Goal: Task Accomplishment & Management: Manage account settings

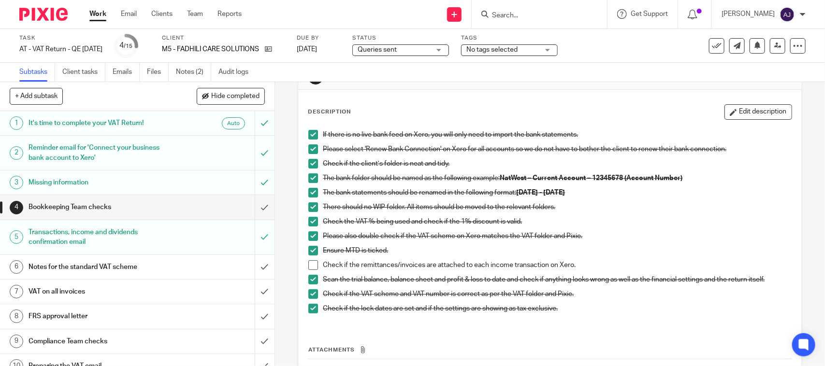
scroll to position [60, 0]
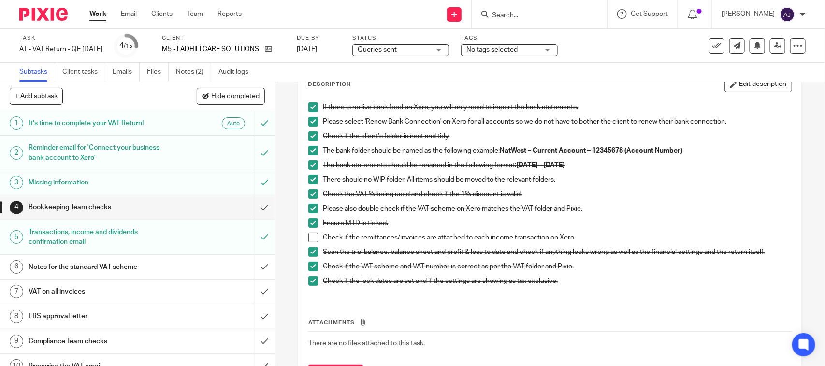
click at [310, 238] on span at bounding box center [313, 238] width 10 height 10
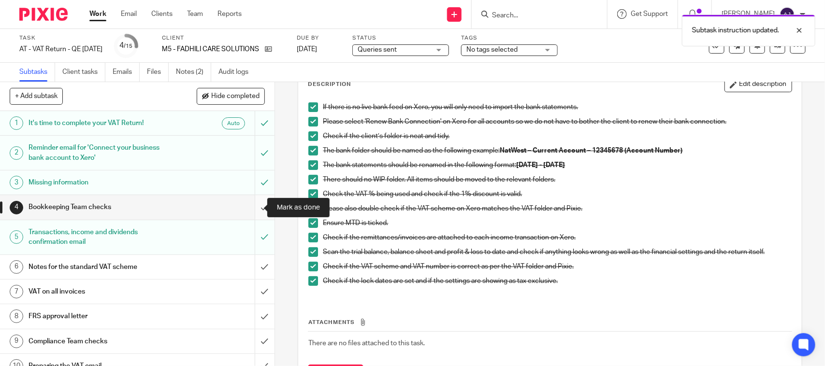
click at [253, 208] on input "submit" at bounding box center [137, 207] width 274 height 24
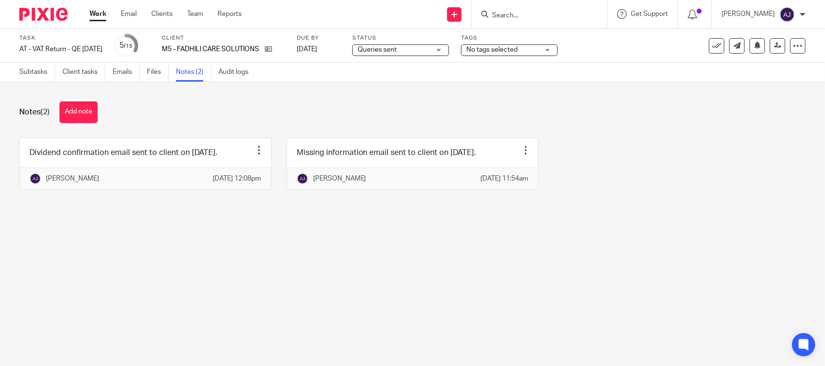
click at [392, 80] on div "Subtasks Client tasks Emails Files Notes (2) Audit logs" at bounding box center [412, 72] width 825 height 19
click at [430, 53] on span "Queries sent" at bounding box center [394, 50] width 72 height 10
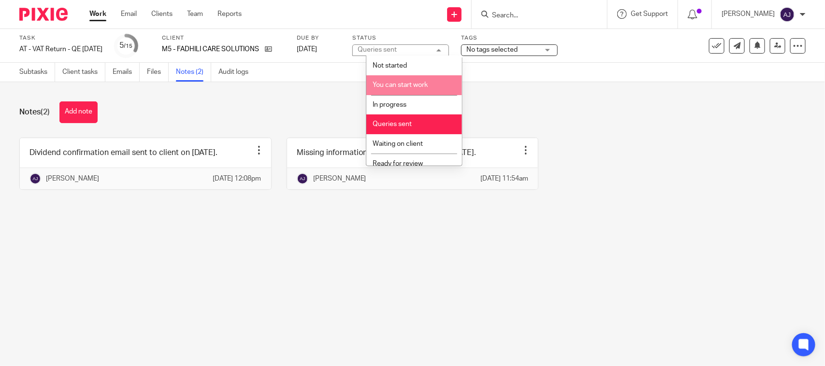
click at [418, 100] on li "In progress" at bounding box center [414, 105] width 96 height 20
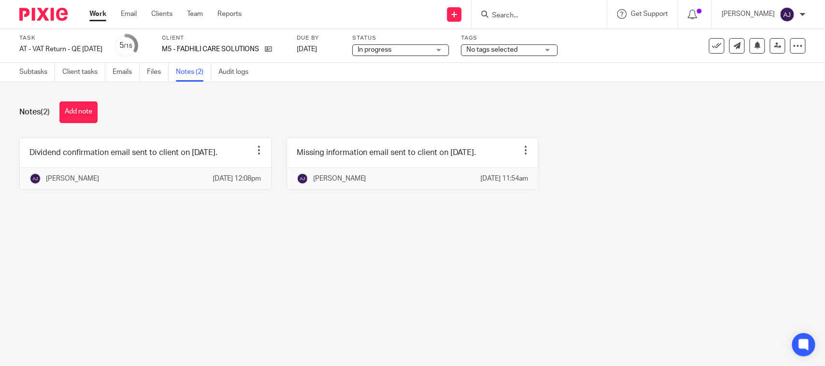
click at [418, 100] on div "Notes (2) Add note Dividend confirmation email sent to client on 21-08-2025. Ed…" at bounding box center [412, 153] width 825 height 142
click at [34, 71] on link "Subtasks" at bounding box center [37, 72] width 36 height 19
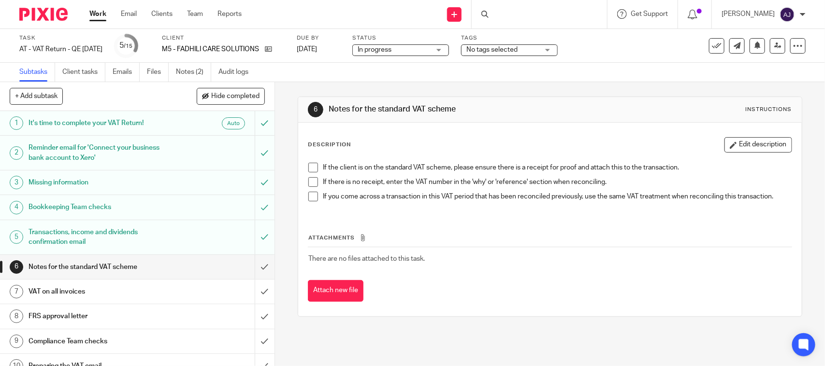
click at [313, 168] on span at bounding box center [313, 168] width 10 height 10
click at [308, 185] on span at bounding box center [313, 182] width 10 height 10
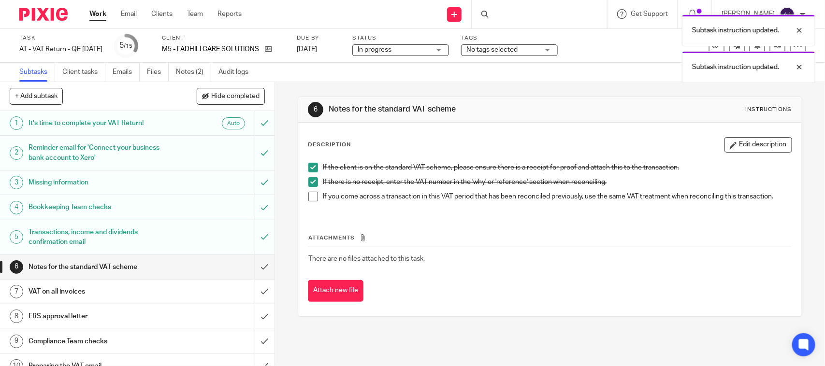
click at [308, 192] on span at bounding box center [313, 197] width 10 height 10
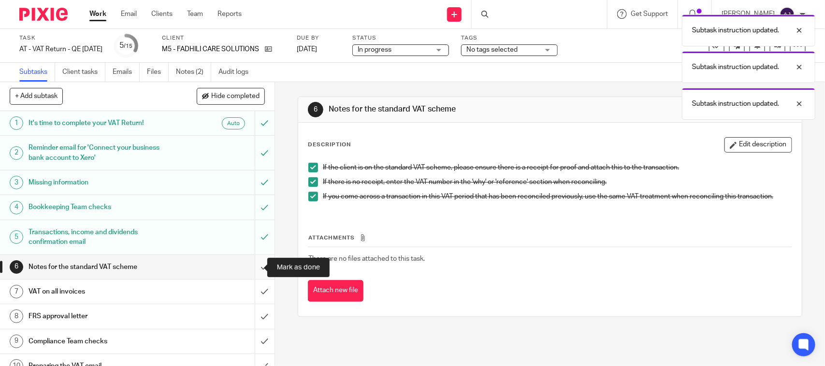
click at [254, 267] on input "submit" at bounding box center [137, 267] width 274 height 24
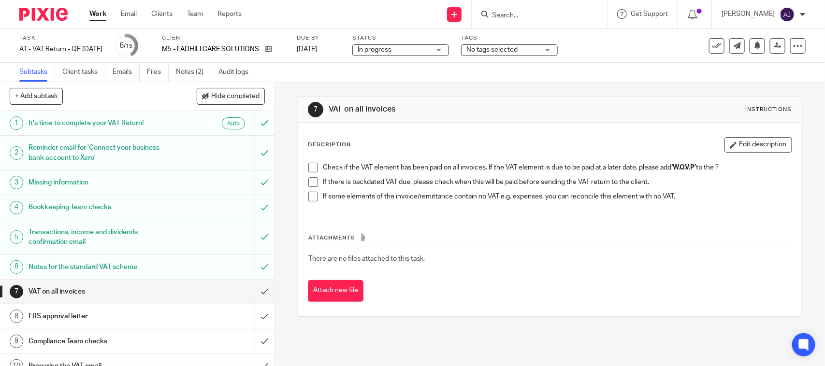
click at [308, 164] on span at bounding box center [313, 168] width 10 height 10
drag, startPoint x: 305, startPoint y: 176, endPoint x: 309, endPoint y: 180, distance: 5.5
click at [308, 177] on li "Check if the VAT element has been paid on all invoices. If the VAT element is d…" at bounding box center [549, 170] width 483 height 14
click at [310, 182] on span at bounding box center [313, 182] width 10 height 10
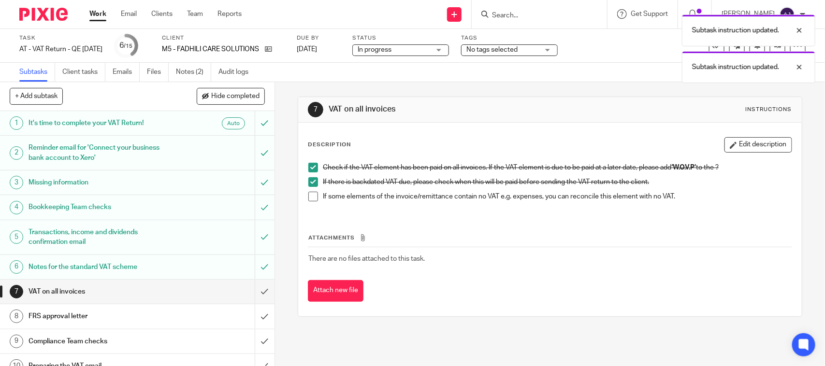
click at [311, 192] on span at bounding box center [313, 197] width 10 height 10
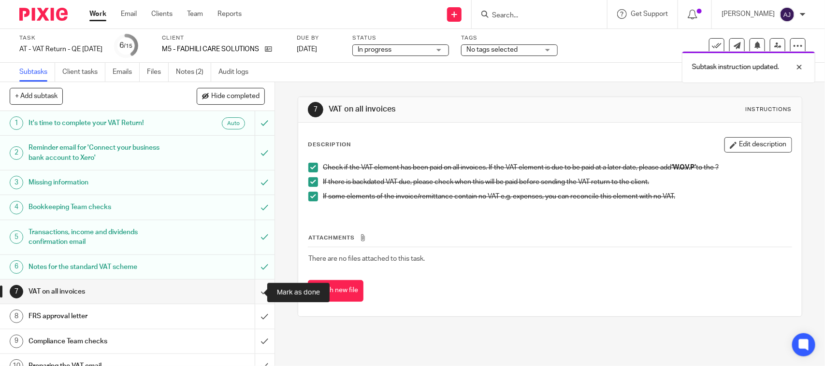
click at [246, 291] on input "submit" at bounding box center [137, 292] width 274 height 24
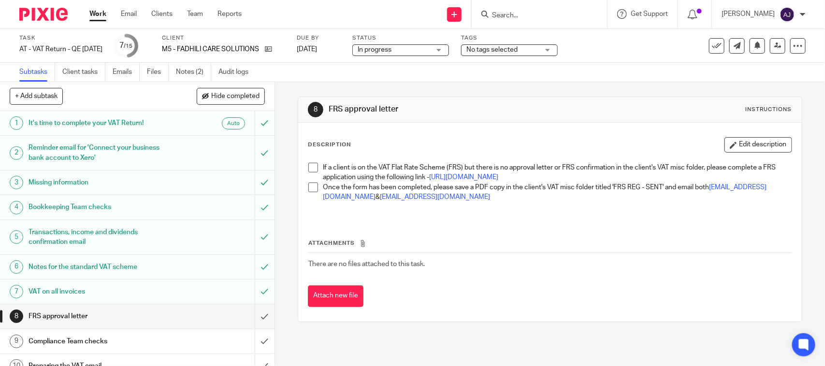
click at [314, 164] on span at bounding box center [313, 168] width 10 height 10
click at [311, 192] on span at bounding box center [313, 188] width 10 height 10
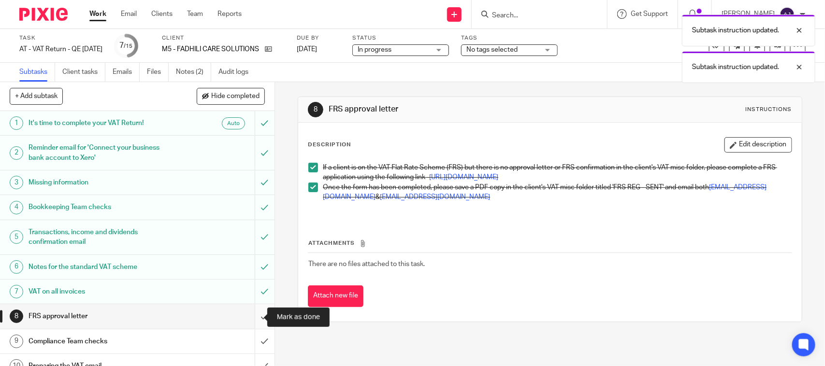
click at [246, 316] on input "submit" at bounding box center [137, 316] width 274 height 24
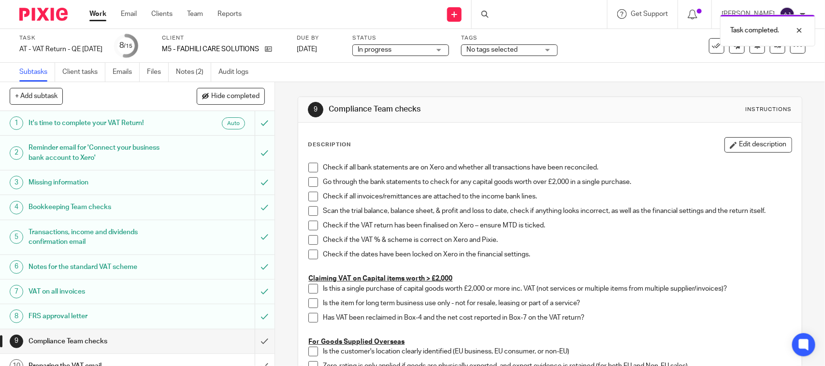
click at [410, 54] on span "In progress" at bounding box center [394, 50] width 72 height 10
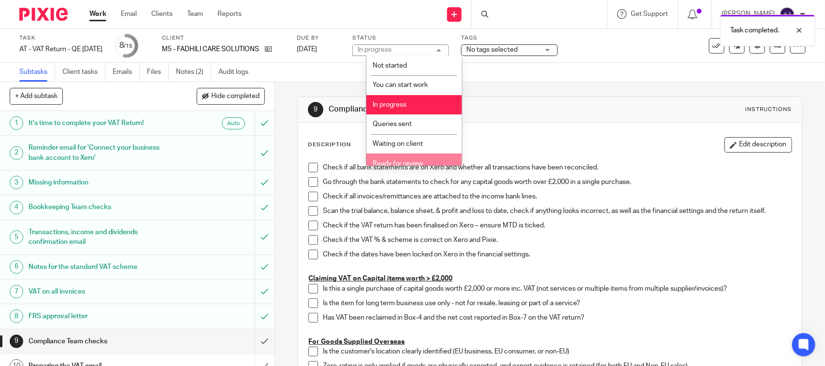
click at [406, 162] on span "Ready for review" at bounding box center [398, 163] width 50 height 7
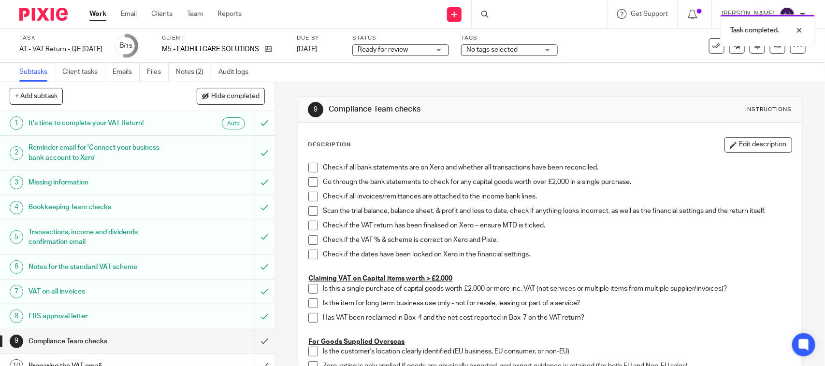
click at [194, 71] on link "Notes (2)" at bounding box center [193, 72] width 35 height 19
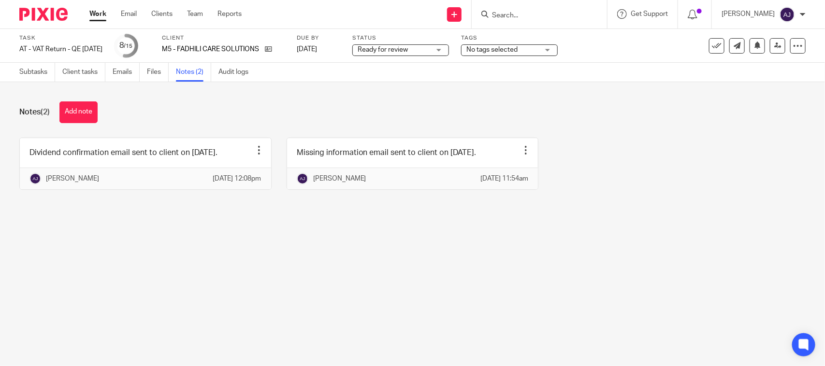
click at [551, 250] on main "Task AT - VAT Return - QE [DATE] Save AT - VAT Return - QE [DATE] 8 /15 Client …" at bounding box center [412, 183] width 825 height 366
click at [35, 73] on link "Subtasks" at bounding box center [37, 72] width 36 height 19
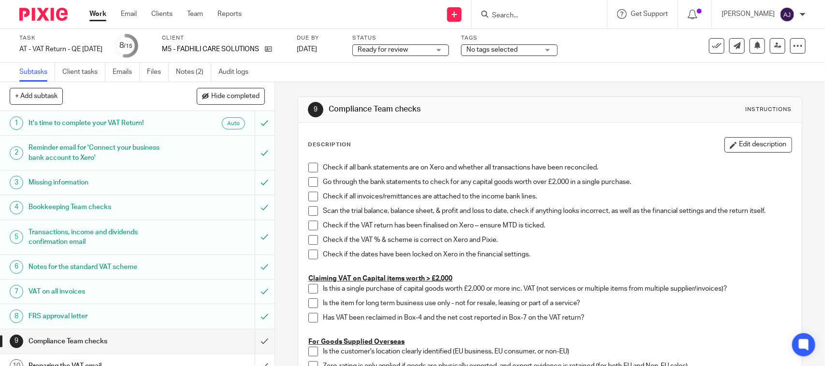
click at [95, 11] on link "Work" at bounding box center [97, 14] width 17 height 10
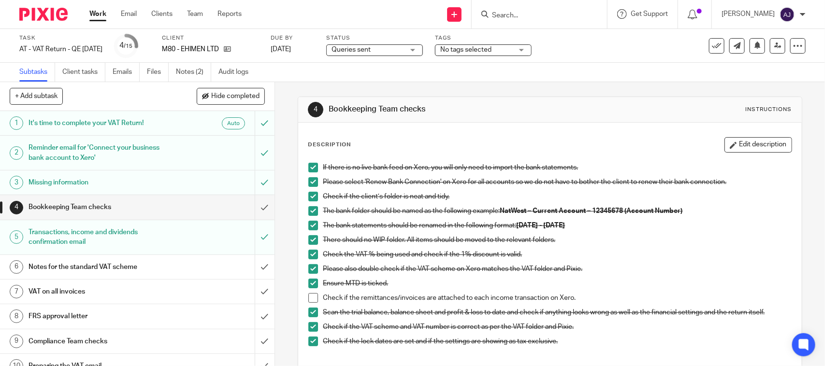
click at [593, 92] on div "4 Bookkeeping Team checks Instructions Description Edit description If there is…" at bounding box center [550, 279] width 504 height 394
click at [231, 46] on icon at bounding box center [227, 48] width 7 height 7
click at [310, 299] on span at bounding box center [313, 298] width 10 height 10
click at [257, 212] on input "submit" at bounding box center [137, 207] width 274 height 24
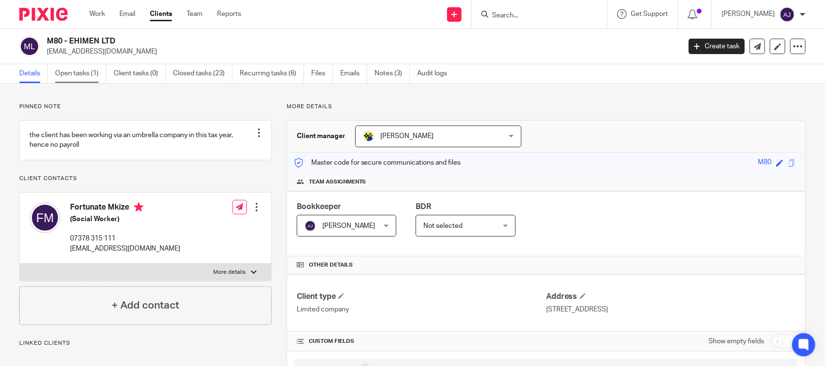
click at [96, 71] on link "Open tasks (1)" at bounding box center [80, 73] width 51 height 19
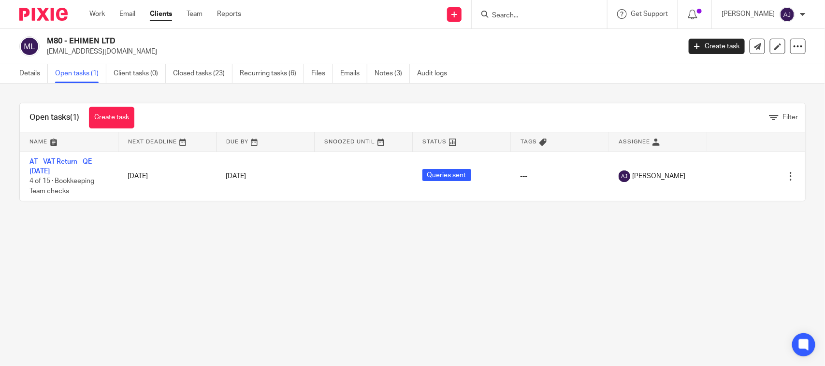
click at [374, 232] on main "M80 - EHIMEN LTD [EMAIL_ADDRESS][DOMAIN_NAME] Create task Update from Companies…" at bounding box center [412, 183] width 825 height 366
click at [207, 75] on link "Closed tasks (23)" at bounding box center [202, 73] width 59 height 19
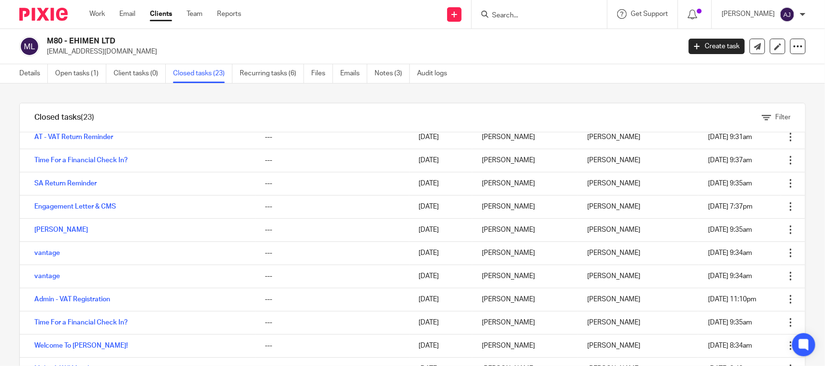
scroll to position [318, 0]
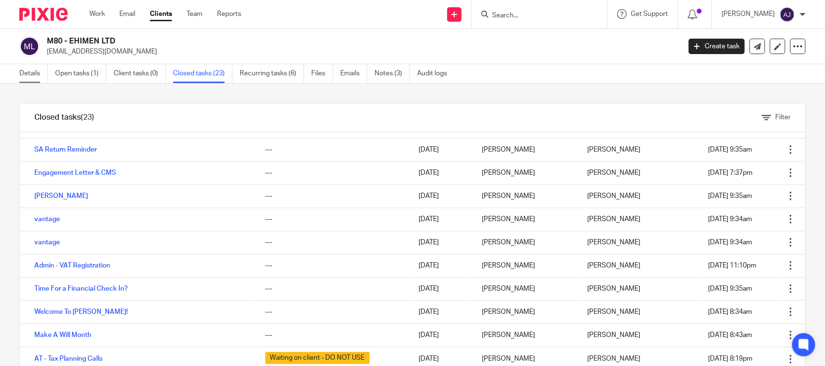
click at [29, 76] on link "Details" at bounding box center [33, 73] width 29 height 19
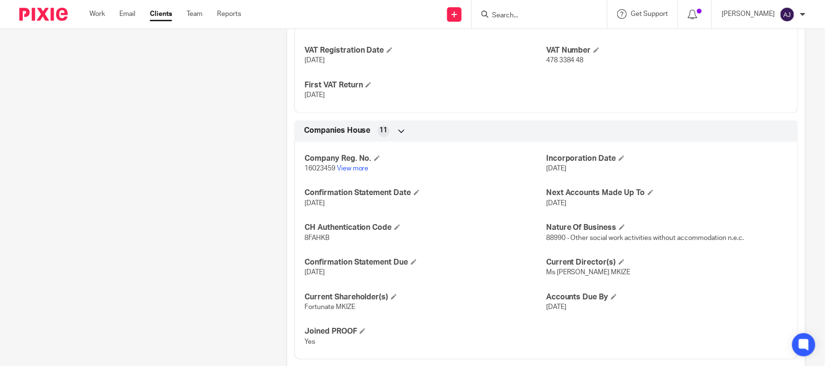
scroll to position [846, 0]
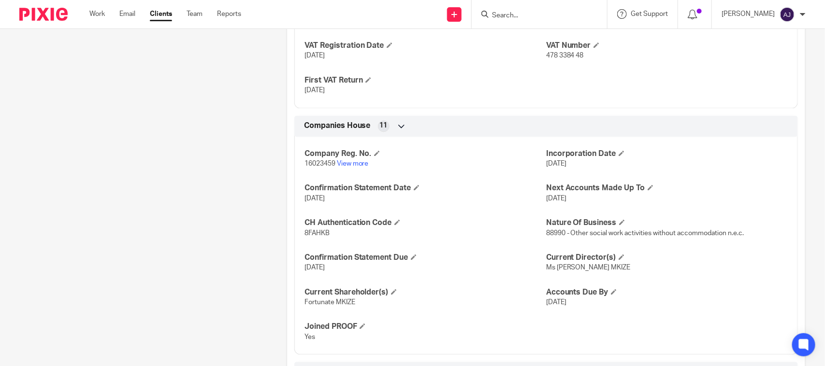
drag, startPoint x: 229, startPoint y: 172, endPoint x: 208, endPoint y: 99, distance: 75.9
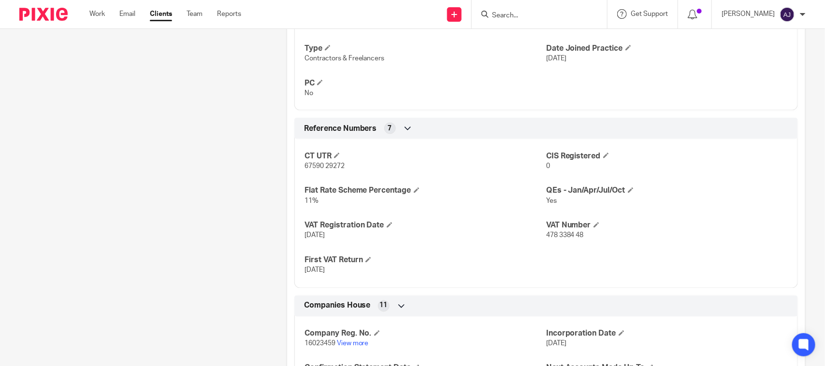
scroll to position [664, 0]
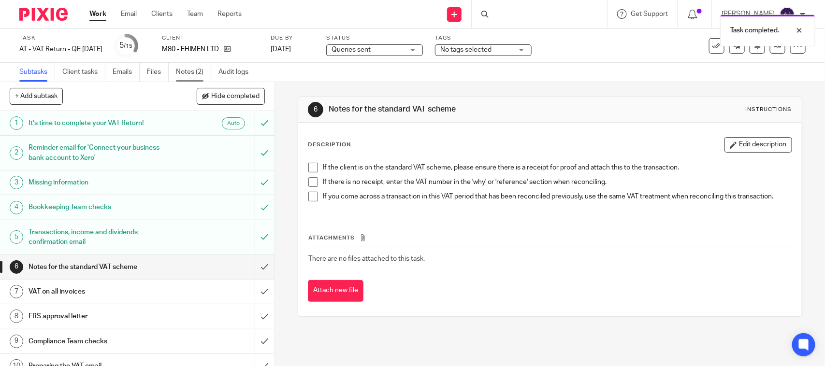
click at [191, 76] on link "Notes (2)" at bounding box center [193, 72] width 35 height 19
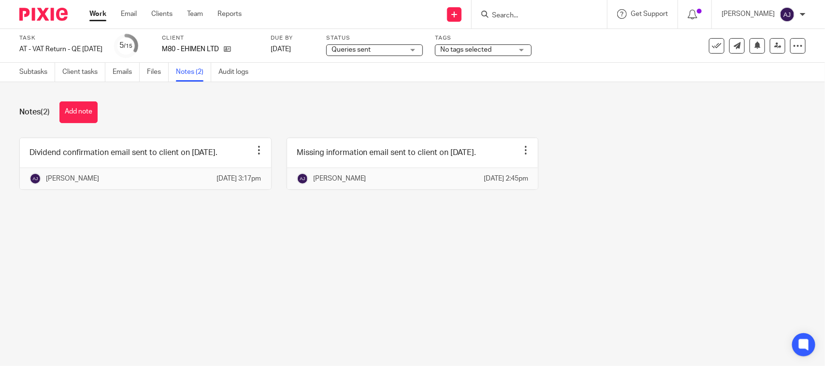
click at [386, 45] on span "Queries sent" at bounding box center [367, 50] width 72 height 10
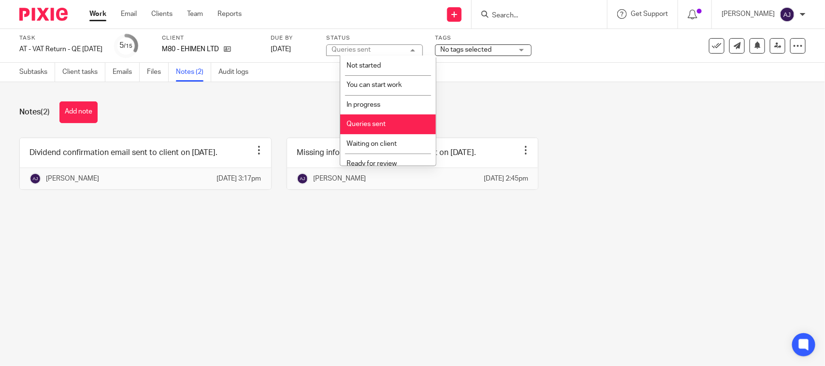
click at [386, 45] on div "Queries sent Queries sent" at bounding box center [374, 50] width 97 height 12
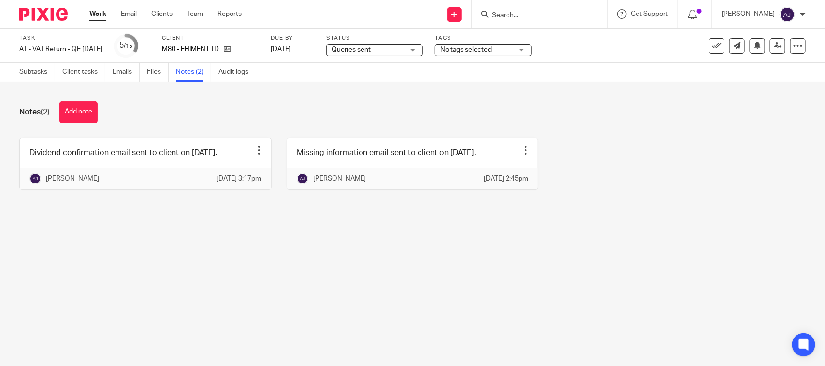
click at [386, 45] on span "Queries sent" at bounding box center [367, 50] width 72 height 10
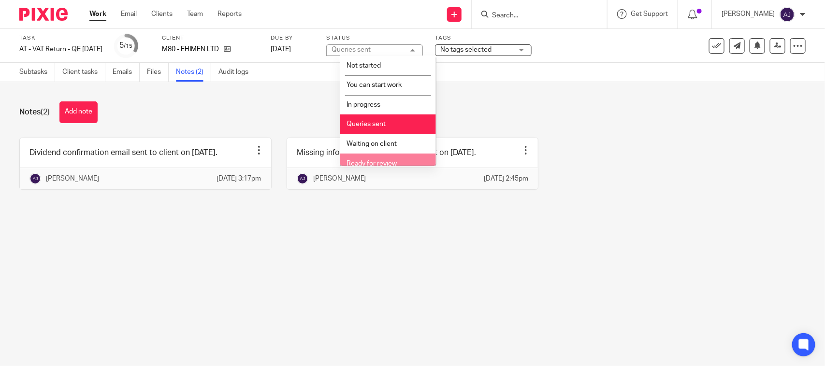
click at [382, 156] on li "Ready for review" at bounding box center [388, 164] width 96 height 20
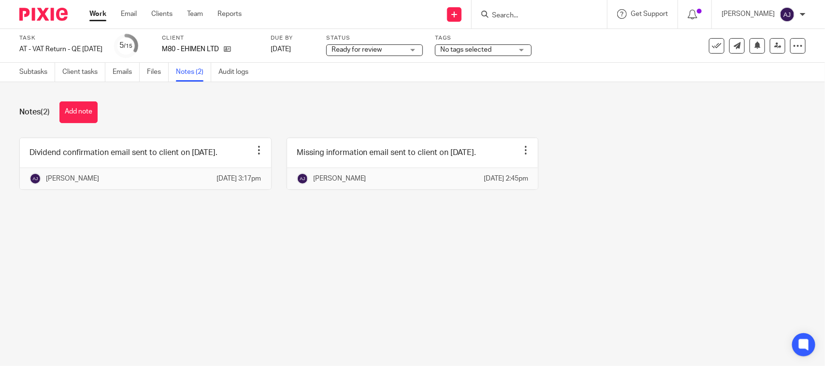
click at [445, 119] on div "Notes (2) Add note" at bounding box center [412, 112] width 786 height 22
click at [26, 69] on link "Subtasks" at bounding box center [37, 72] width 36 height 19
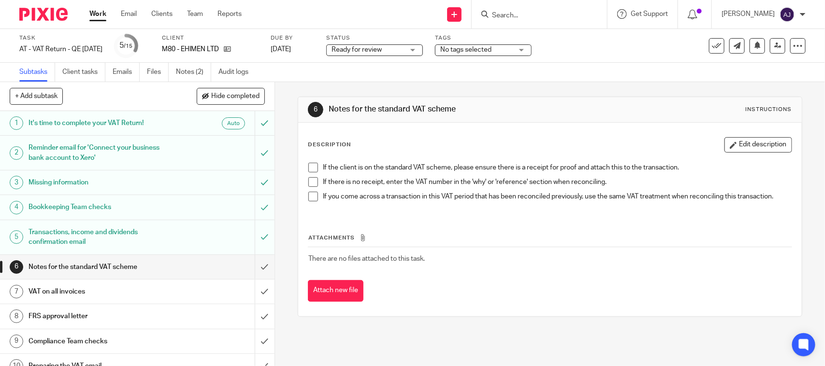
scroll to position [60, 0]
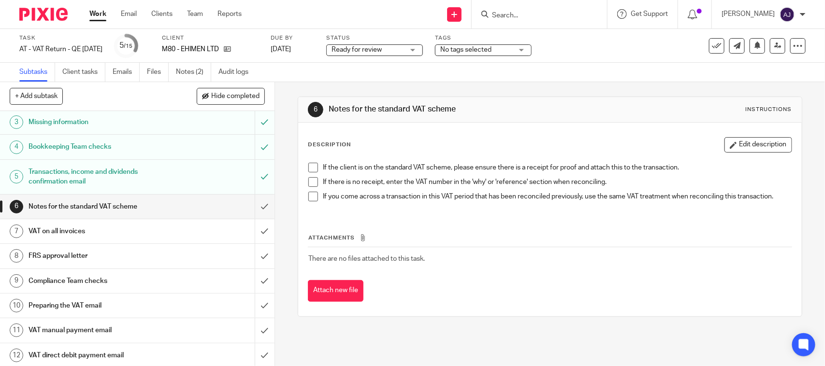
click at [313, 165] on span at bounding box center [313, 168] width 10 height 10
click at [313, 183] on span at bounding box center [313, 182] width 10 height 10
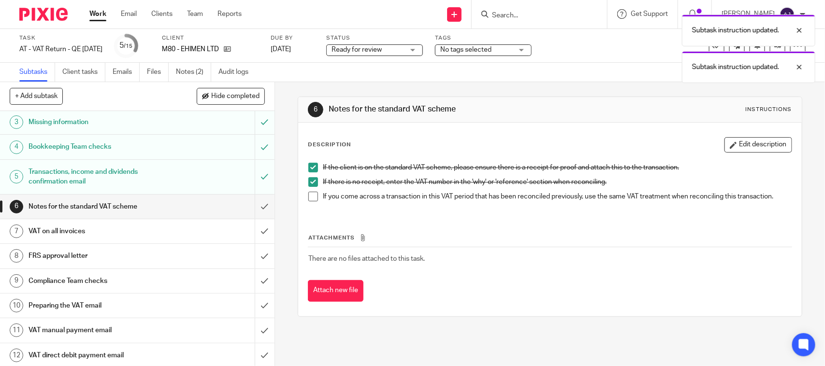
click at [312, 194] on span at bounding box center [313, 197] width 10 height 10
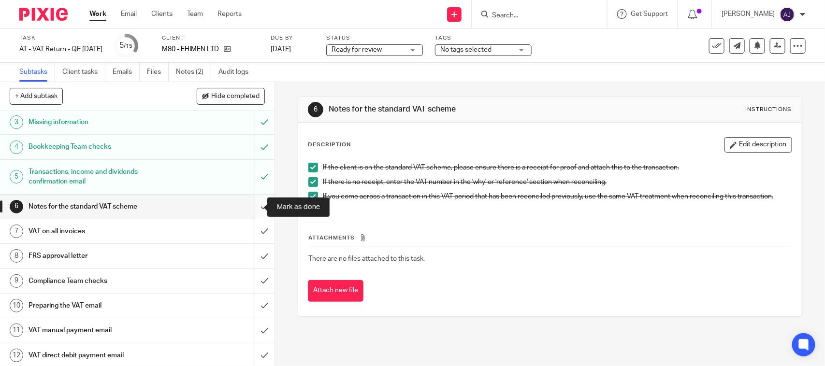
click at [254, 211] on input "submit" at bounding box center [137, 207] width 274 height 24
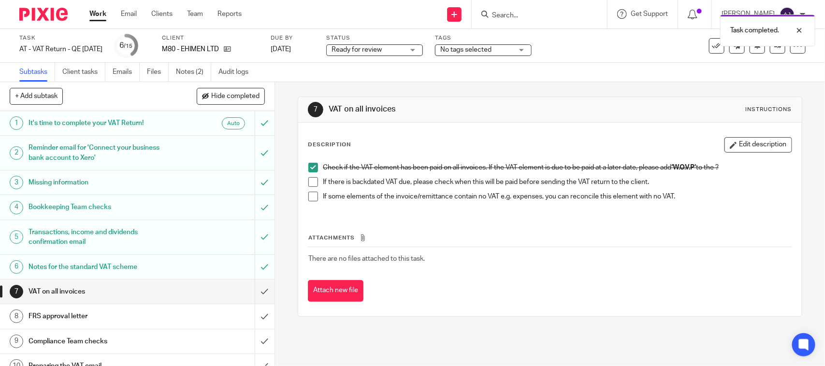
click at [310, 182] on span at bounding box center [313, 182] width 10 height 10
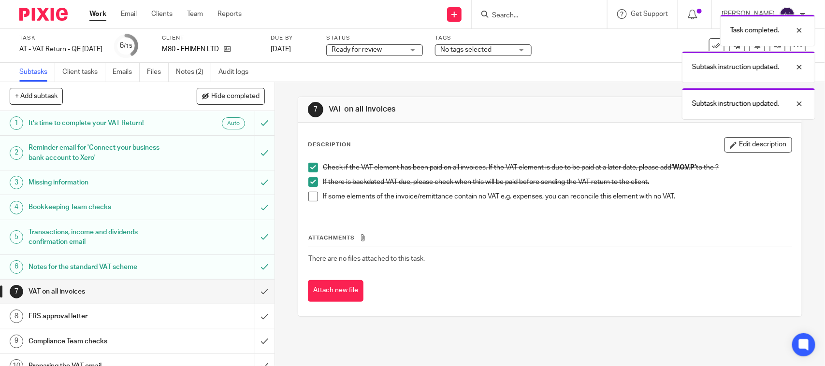
click at [310, 199] on span at bounding box center [313, 197] width 10 height 10
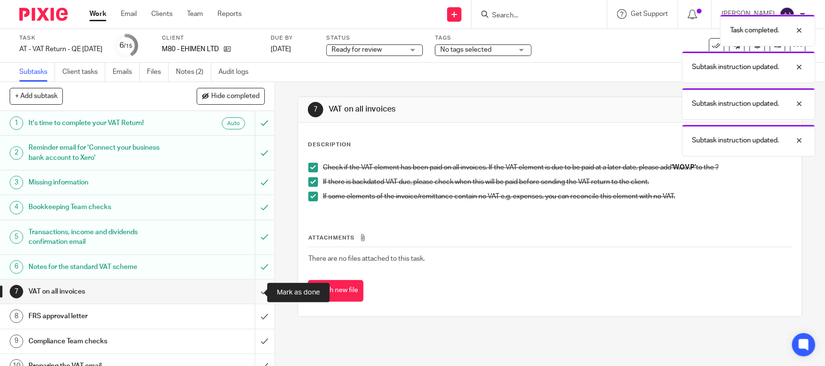
click at [256, 294] on input "submit" at bounding box center [137, 292] width 274 height 24
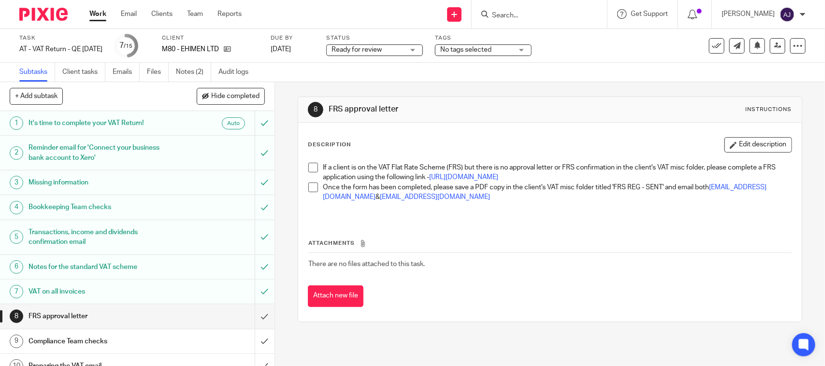
click at [310, 170] on span at bounding box center [313, 168] width 10 height 10
click at [308, 192] on span at bounding box center [313, 188] width 10 height 10
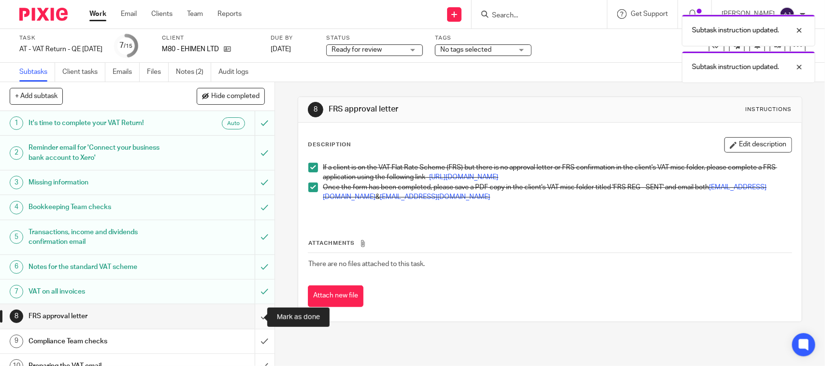
click at [249, 315] on input "submit" at bounding box center [137, 316] width 274 height 24
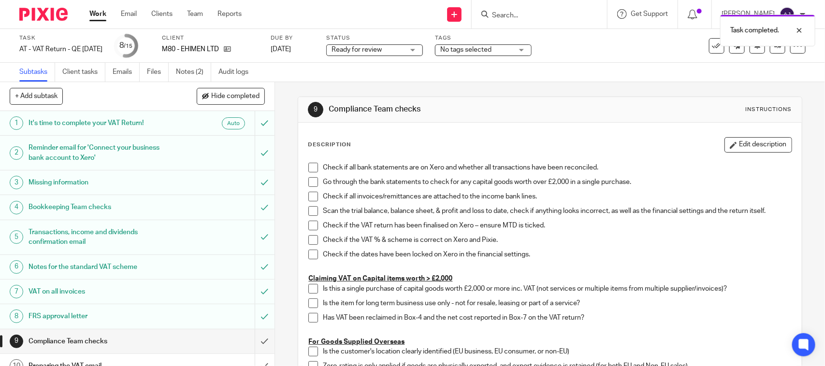
click at [102, 17] on link "Work" at bounding box center [97, 14] width 17 height 10
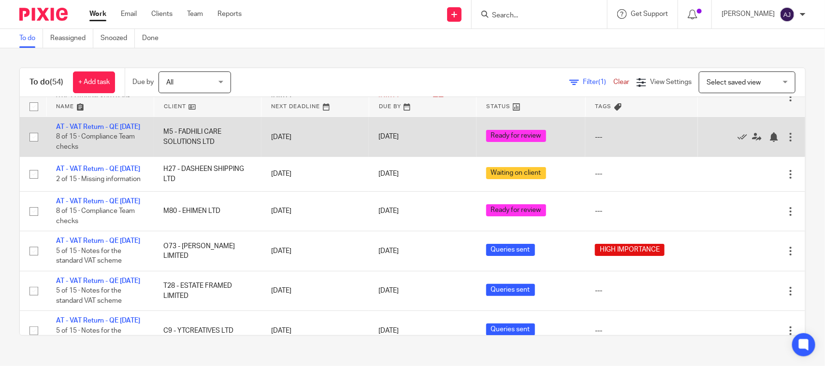
scroll to position [60, 0]
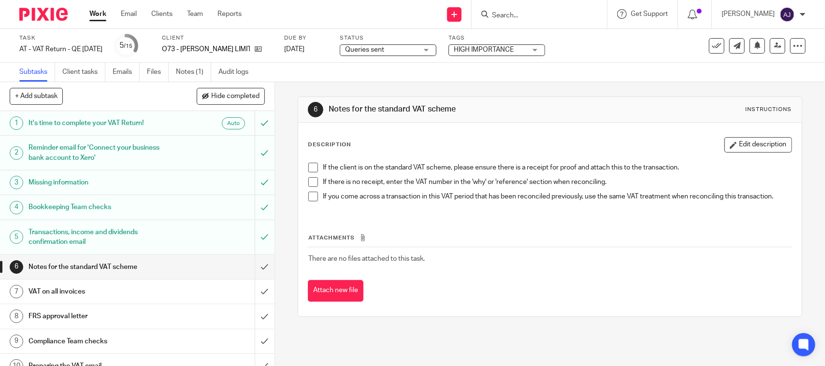
click at [436, 52] on div "Queries sent Queries sent" at bounding box center [388, 50] width 97 height 12
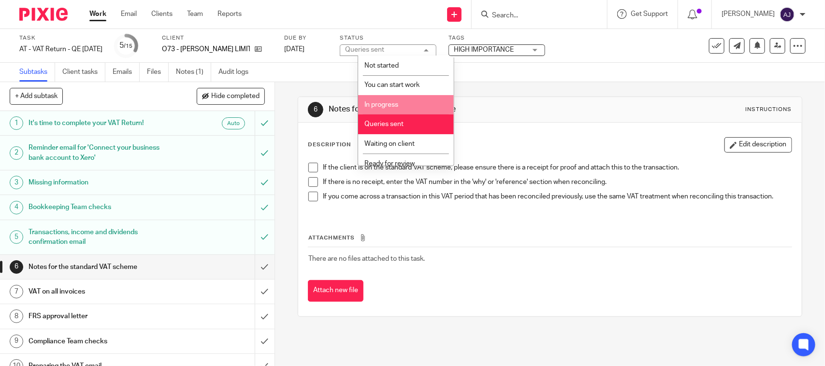
click at [420, 107] on li "In progress" at bounding box center [406, 105] width 96 height 20
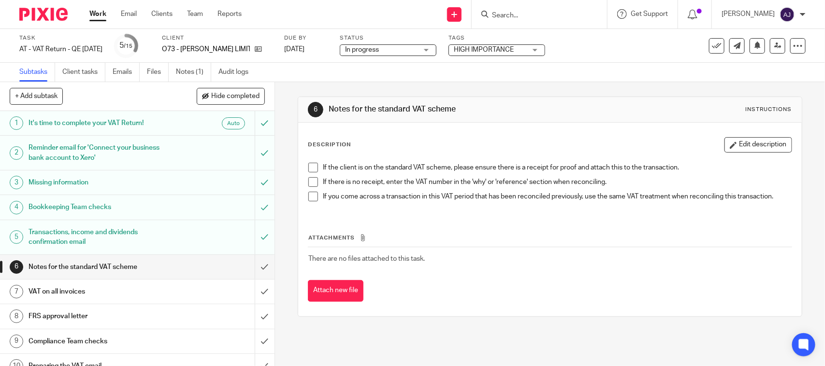
click at [459, 92] on div "6 Notes for the standard VAT scheme Instructions Description Edit description I…" at bounding box center [550, 206] width 504 height 249
click at [706, 265] on td "There are no files attached to this task." at bounding box center [550, 258] width 484 height 23
click at [505, 69] on div "Subtasks Client tasks Emails Files Notes (1) Audit logs" at bounding box center [412, 72] width 825 height 19
click at [458, 95] on div "6 Notes for the standard VAT scheme Instructions Description Edit description I…" at bounding box center [550, 206] width 504 height 249
drag, startPoint x: 465, startPoint y: 104, endPoint x: 317, endPoint y: 121, distance: 148.8
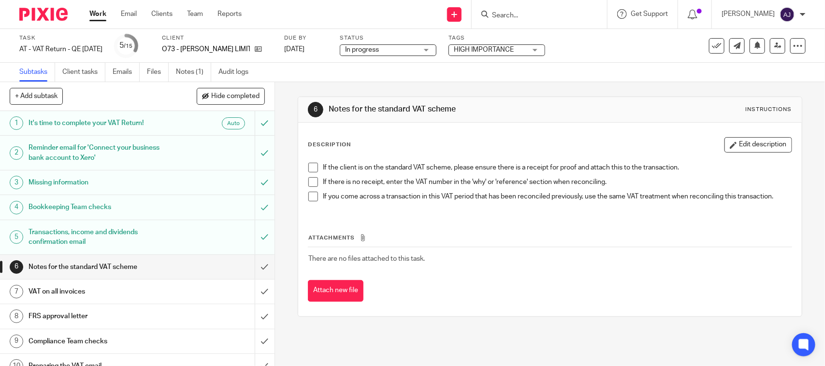
click at [317, 121] on div "6 Notes for the standard VAT scheme Instructions" at bounding box center [549, 110] width 503 height 26
click at [319, 115] on div "6" at bounding box center [315, 109] width 15 height 15
drag, startPoint x: 322, startPoint y: 111, endPoint x: 473, endPoint y: 103, distance: 151.4
click at [472, 103] on div "6 Notes for the standard VAT scheme Instructions" at bounding box center [550, 109] width 484 height 15
click at [474, 103] on div "6 Notes for the standard VAT scheme Instructions" at bounding box center [550, 109] width 484 height 15
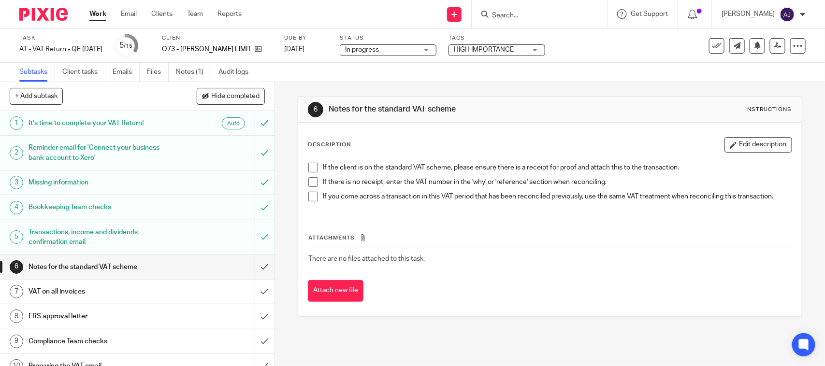
click at [636, 112] on div "6 Notes for the standard VAT scheme Instructions" at bounding box center [550, 109] width 484 height 15
click at [185, 73] on link "Notes (1)" at bounding box center [193, 72] width 35 height 19
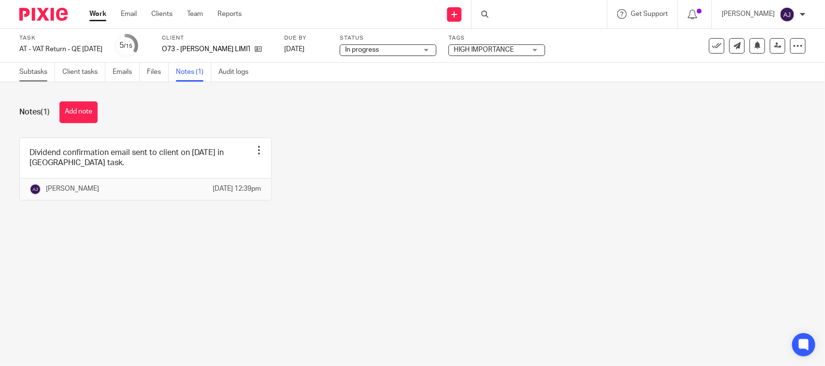
click at [34, 73] on link "Subtasks" at bounding box center [37, 72] width 36 height 19
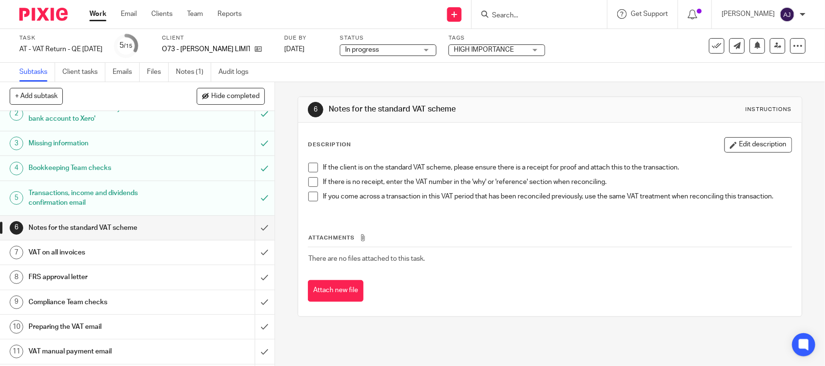
scroll to position [60, 0]
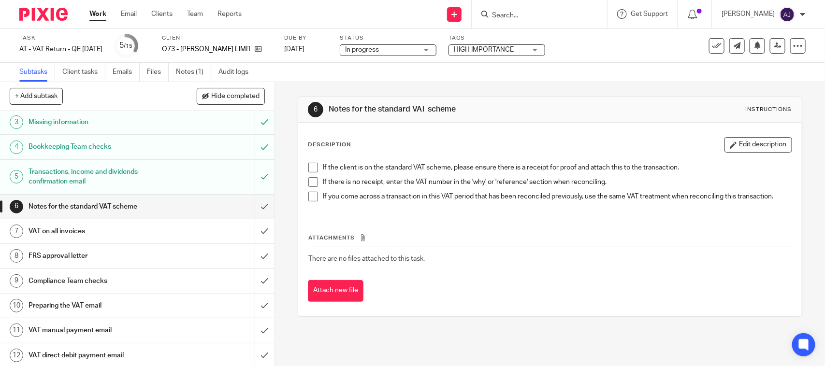
click at [308, 168] on span at bounding box center [313, 168] width 10 height 10
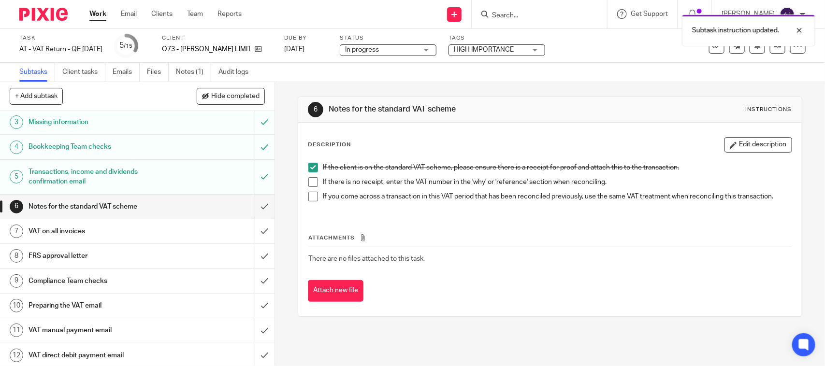
click at [312, 181] on span at bounding box center [313, 182] width 10 height 10
click at [309, 196] on span at bounding box center [313, 197] width 10 height 10
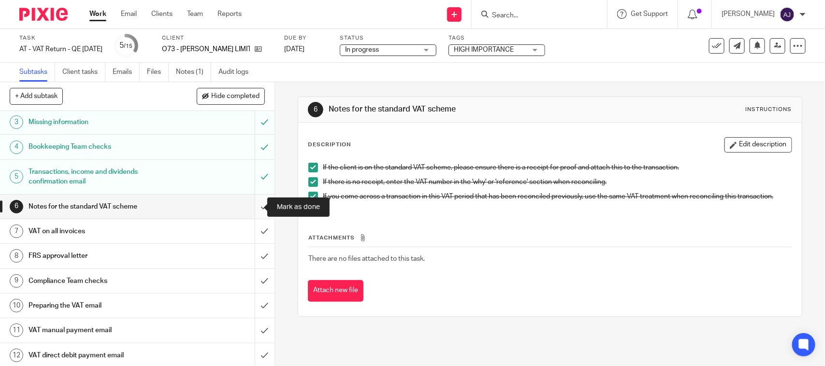
click at [248, 203] on input "submit" at bounding box center [137, 207] width 274 height 24
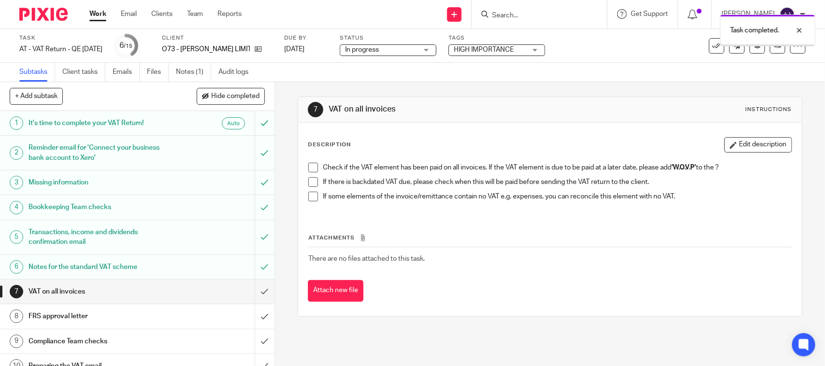
click at [310, 170] on span at bounding box center [313, 168] width 10 height 10
click at [313, 186] on span at bounding box center [313, 182] width 10 height 10
click at [312, 192] on span at bounding box center [313, 197] width 10 height 10
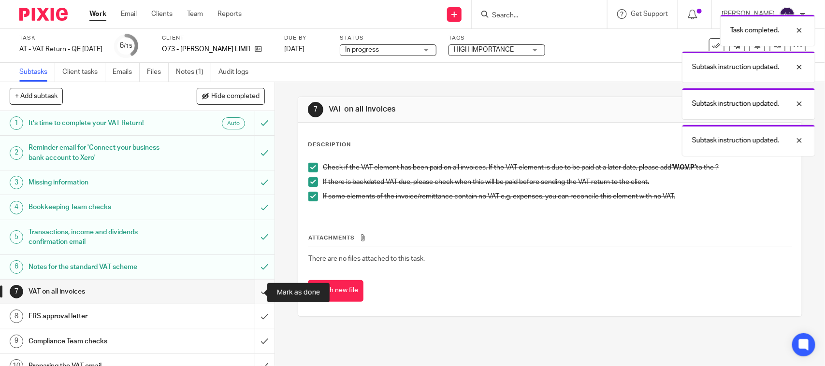
click at [246, 296] on input "submit" at bounding box center [137, 292] width 274 height 24
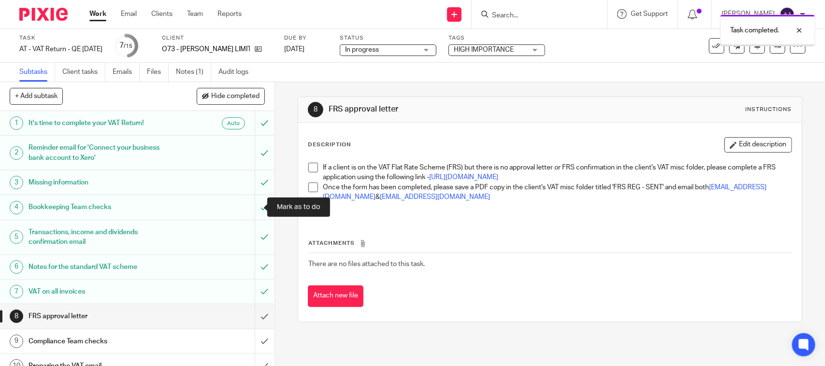
scroll to position [60, 0]
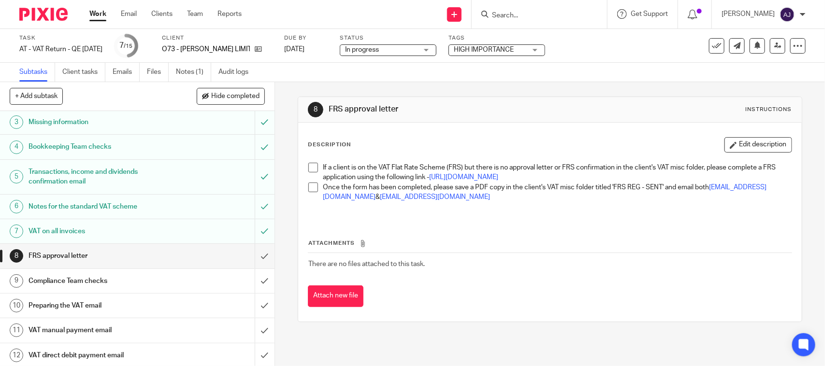
click at [308, 165] on span at bounding box center [313, 168] width 10 height 10
click at [308, 192] on span at bounding box center [313, 188] width 10 height 10
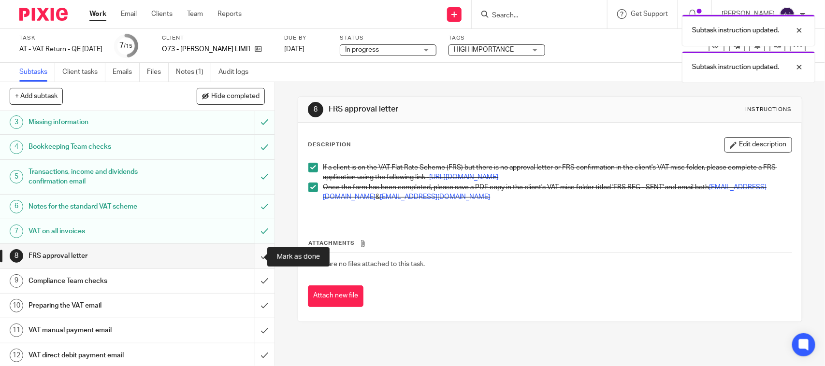
click at [246, 259] on input "submit" at bounding box center [137, 256] width 274 height 24
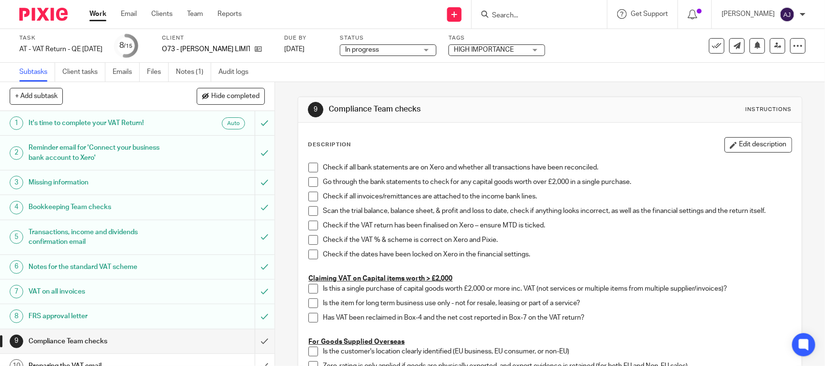
click at [379, 50] on span "In progress" at bounding box center [362, 49] width 34 height 7
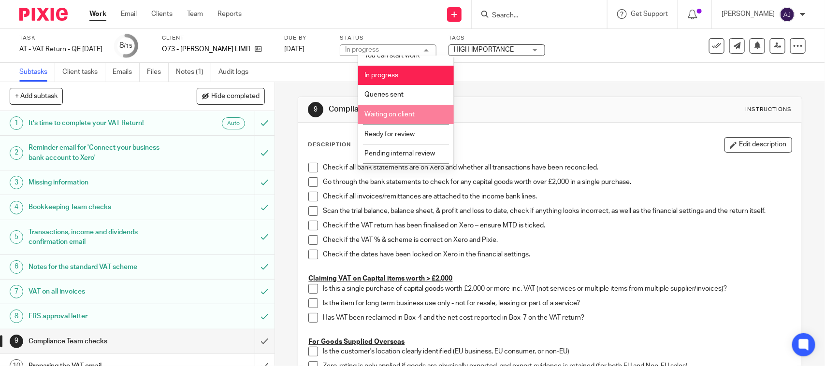
scroll to position [46, 0]
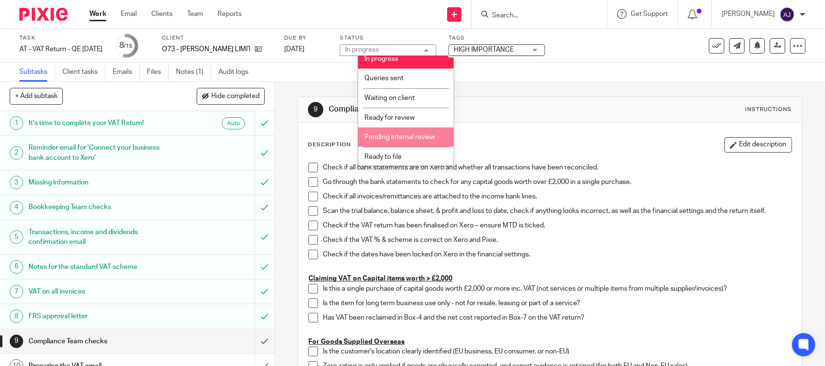
click at [390, 128] on li "Pending internal review" at bounding box center [406, 138] width 96 height 20
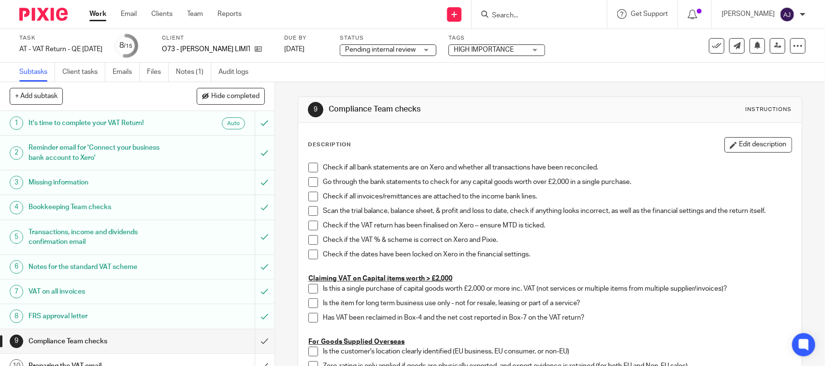
click at [401, 49] on span "Pending internal review" at bounding box center [380, 49] width 71 height 7
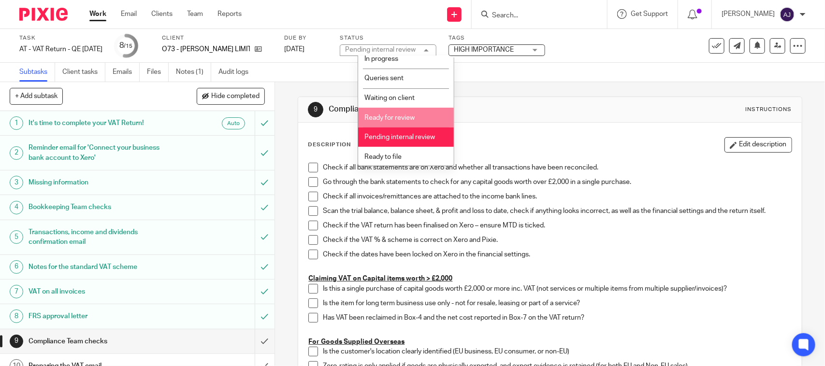
click at [400, 122] on li "Ready for review" at bounding box center [406, 118] width 96 height 20
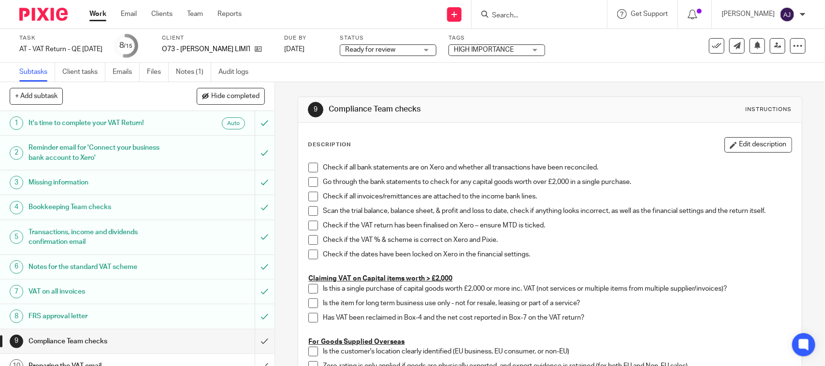
click at [399, 73] on div "Subtasks Client tasks Emails Files Notes (1) Audit logs" at bounding box center [412, 72] width 825 height 19
click at [98, 13] on link "Work" at bounding box center [97, 14] width 17 height 10
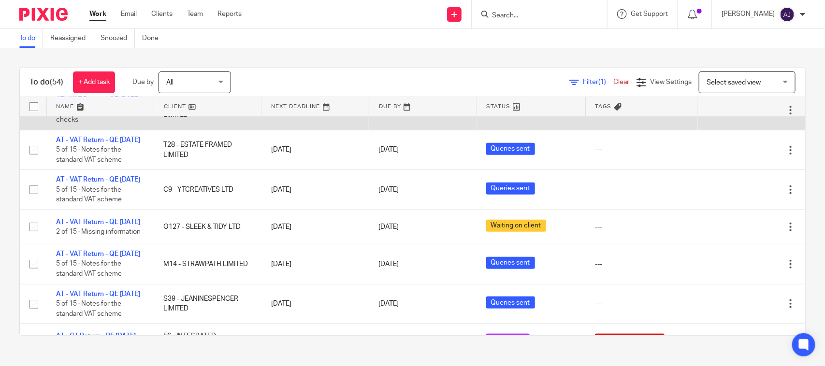
scroll to position [181, 0]
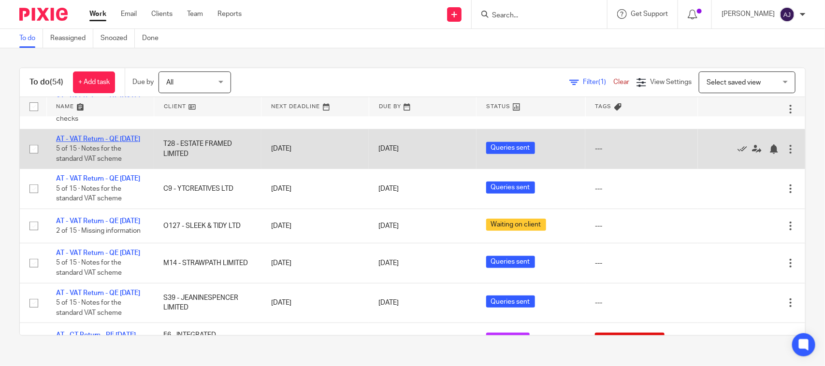
click at [90, 143] on link "AT - VAT Return - QE [DATE]" at bounding box center [98, 139] width 84 height 7
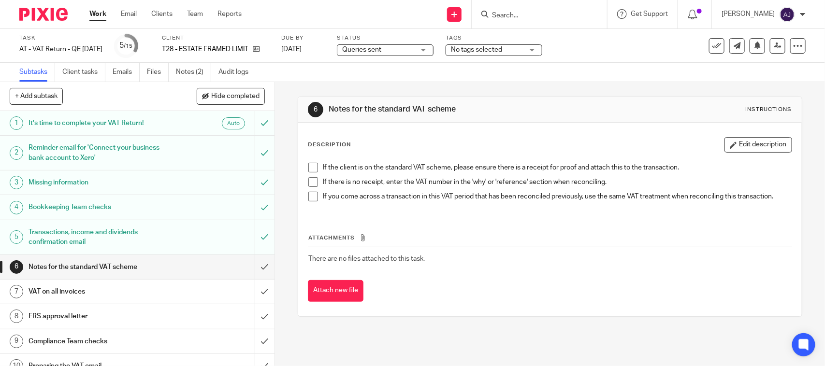
click at [433, 52] on div "Queries sent Queries sent" at bounding box center [385, 50] width 97 height 12
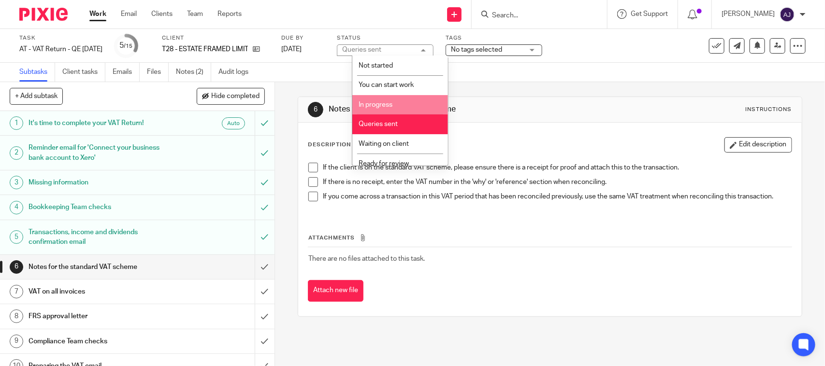
click at [400, 102] on li "In progress" at bounding box center [400, 105] width 96 height 20
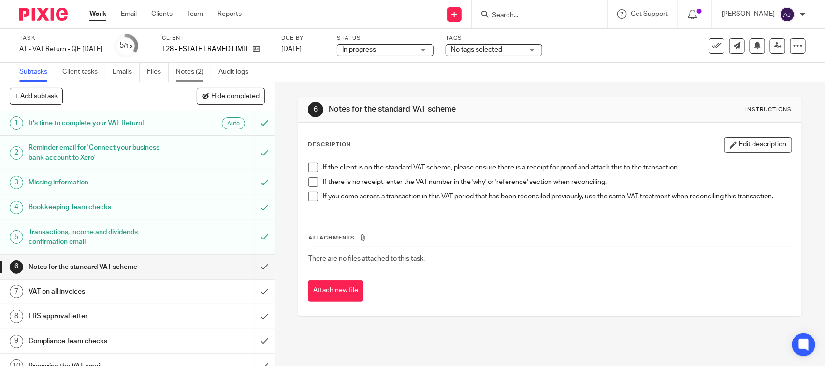
click at [194, 71] on link "Notes (2)" at bounding box center [193, 72] width 35 height 19
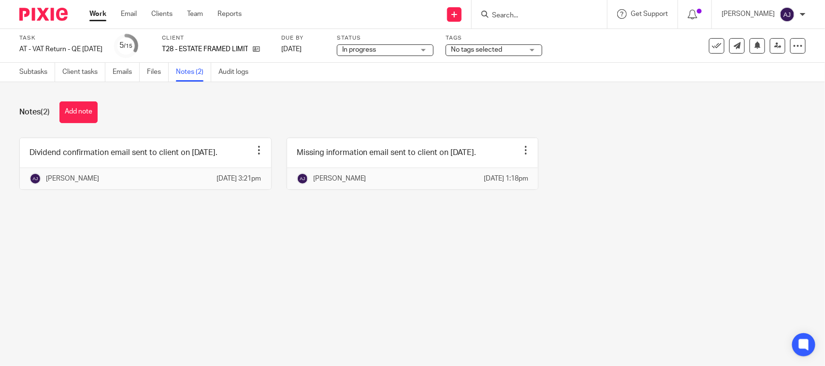
click at [375, 220] on div "Notes (2) Add note Dividend confirmation email sent to client on [DATE]. Edit n…" at bounding box center [412, 153] width 825 height 142
click at [582, 163] on div "Dividend confirmation email sent to client on [DATE]. Edit note Delete note [PE…" at bounding box center [404, 171] width 801 height 67
